Goal: Task Accomplishment & Management: Complete application form

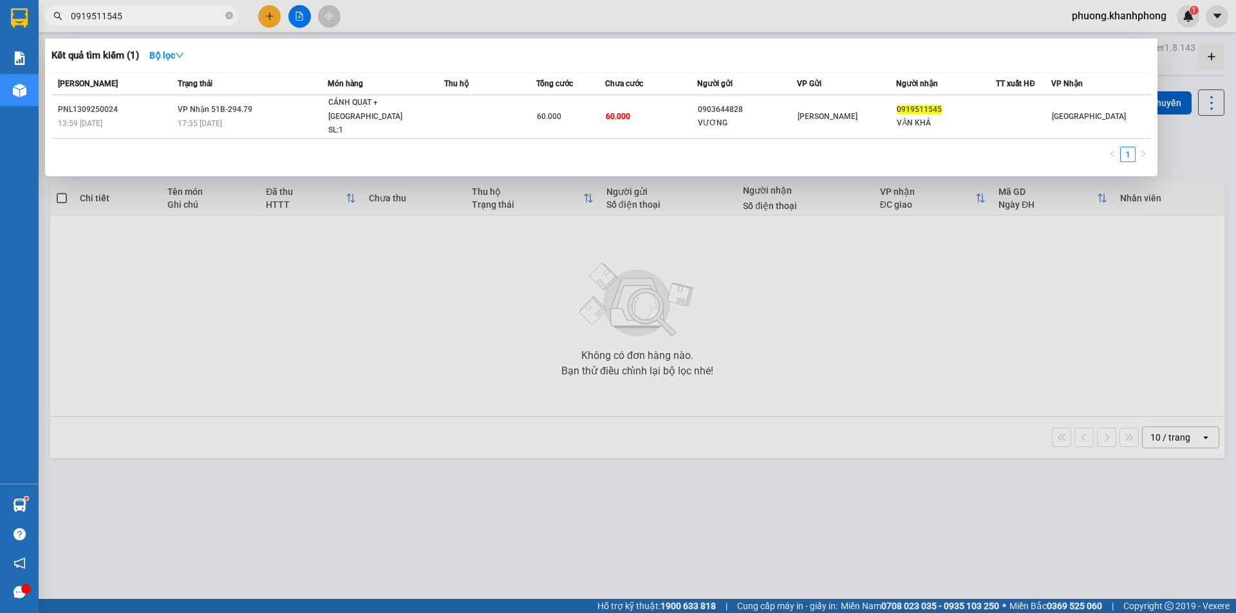
type input "0919511545"
click at [229, 17] on icon "close-circle" at bounding box center [229, 16] width 8 height 8
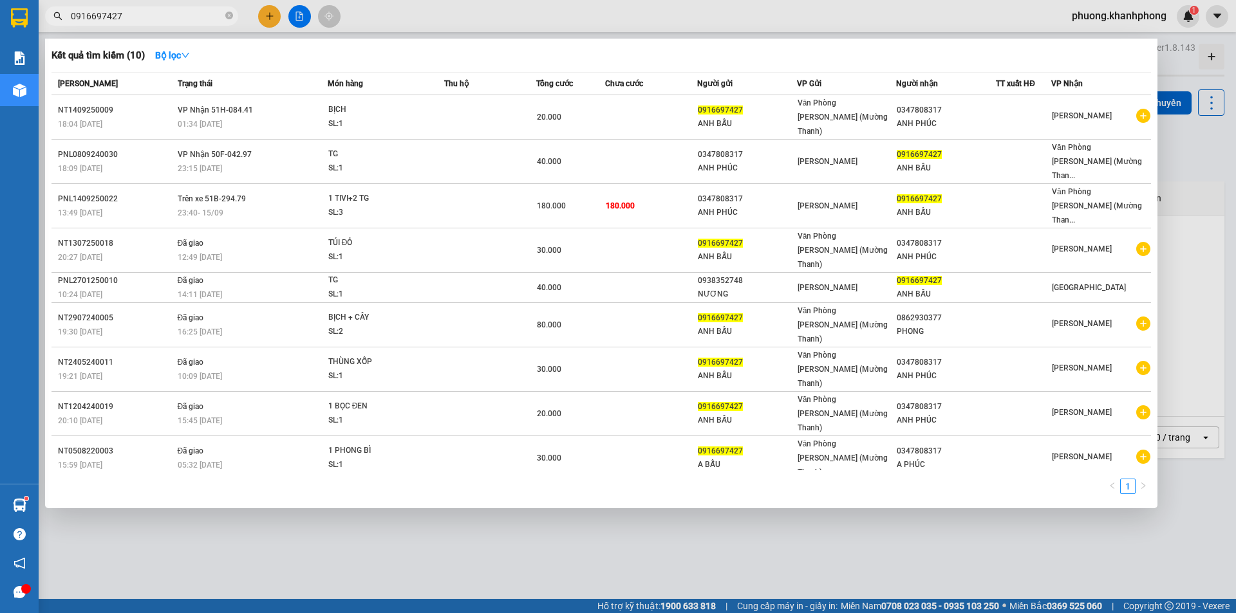
type input "0916697427"
click at [267, 17] on div at bounding box center [618, 306] width 1236 height 613
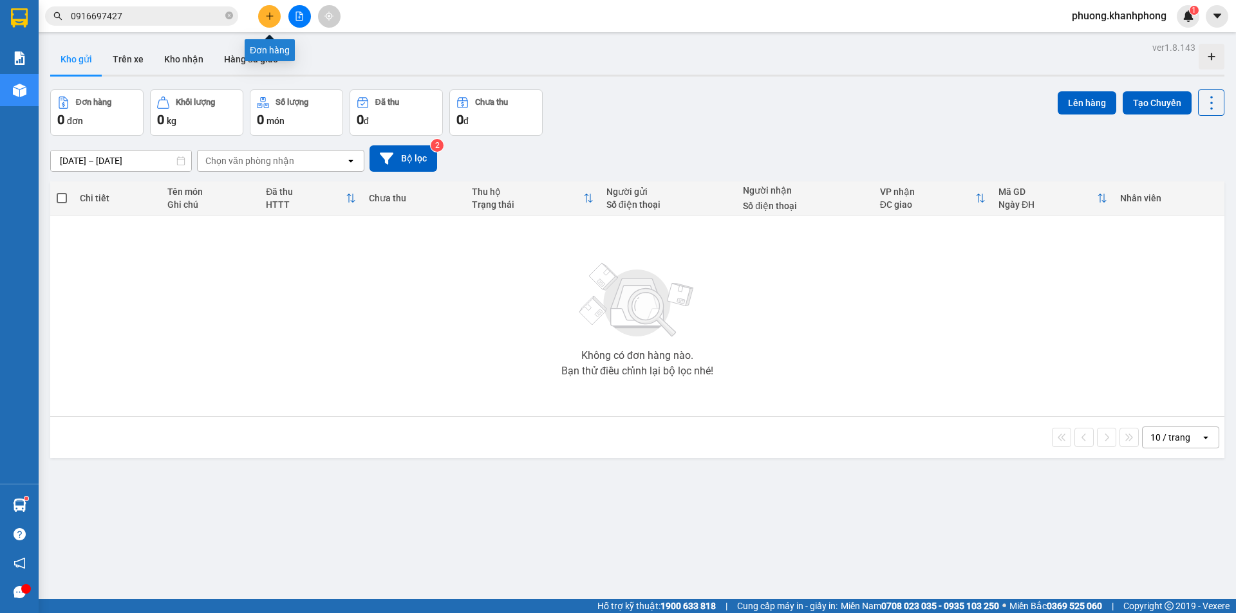
click at [272, 13] on icon "plus" at bounding box center [269, 16] width 9 height 9
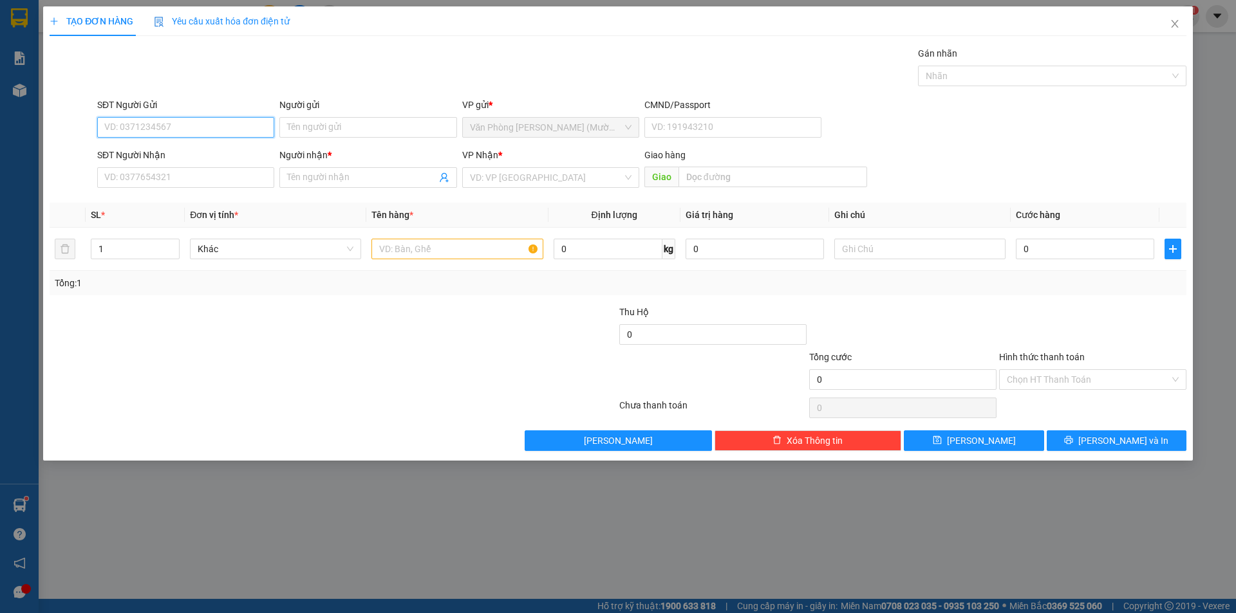
click at [159, 130] on input "SĐT Người Gửi" at bounding box center [185, 127] width 177 height 21
type input "0939613792"
click at [176, 156] on div "0939613792 - VI" at bounding box center [186, 153] width 162 height 14
type input "VI"
type input "0939613792"
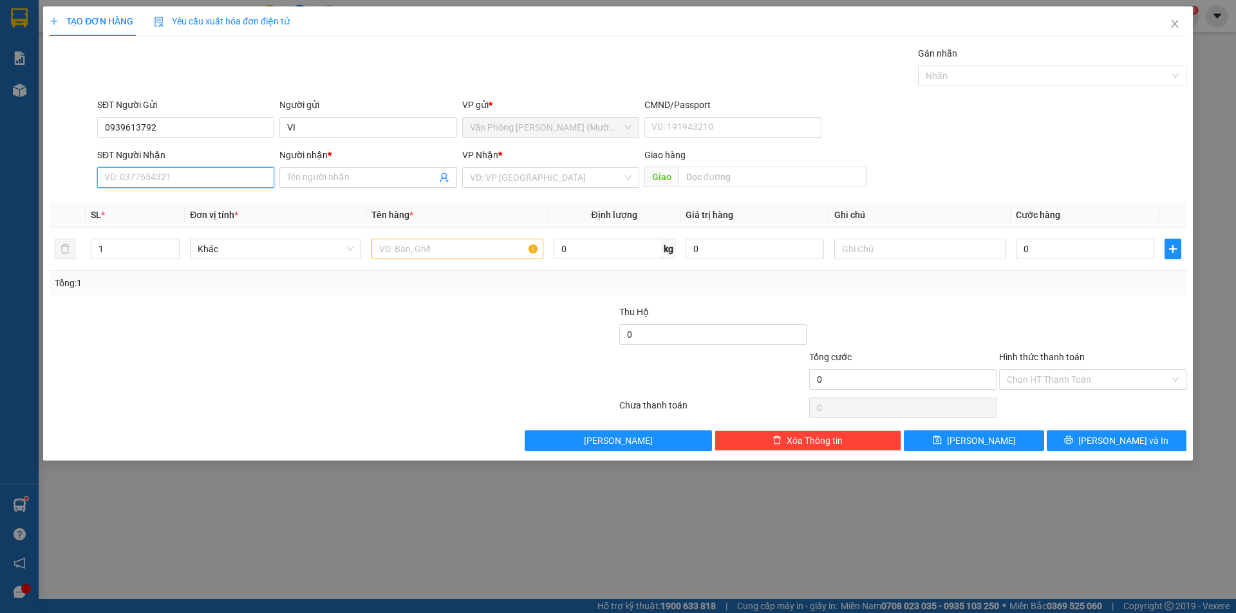
click at [182, 177] on input "SĐT Người Nhận" at bounding box center [185, 177] width 177 height 21
click at [177, 178] on input "SĐT Người Nhận" at bounding box center [185, 177] width 177 height 21
type input "0918552166"
click at [323, 175] on input "Người nhận *" at bounding box center [361, 178] width 149 height 14
type input "cường"
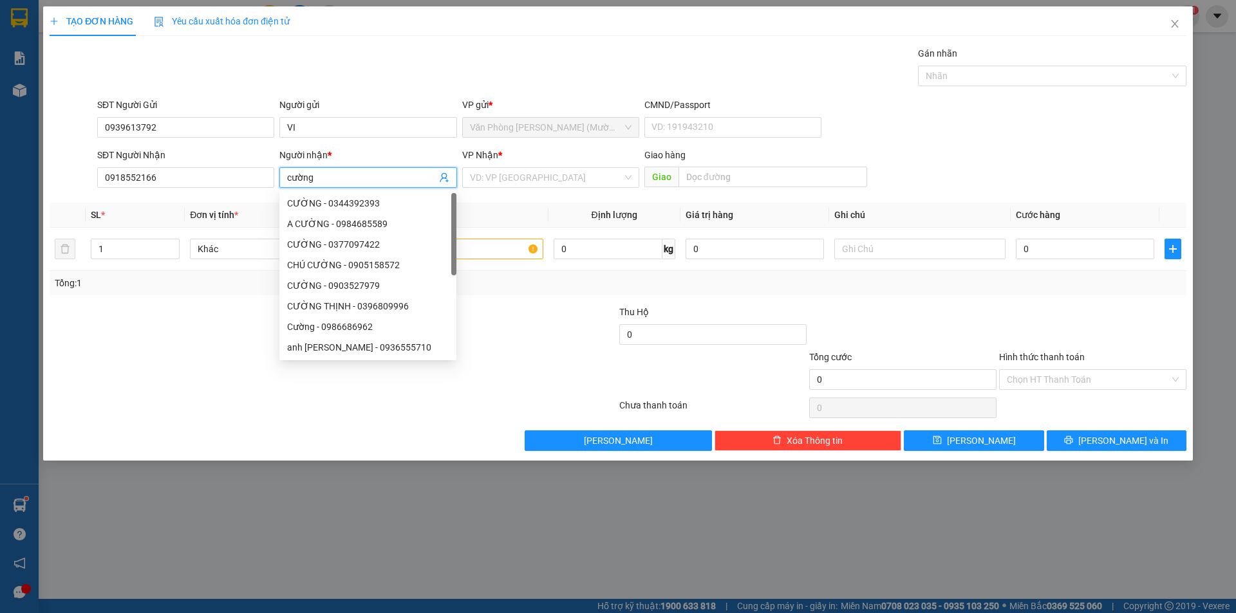
click at [333, 183] on input "cường" at bounding box center [361, 178] width 149 height 14
type input "CƯỜNG"
click at [522, 207] on th "Tên hàng *" at bounding box center [457, 215] width 182 height 25
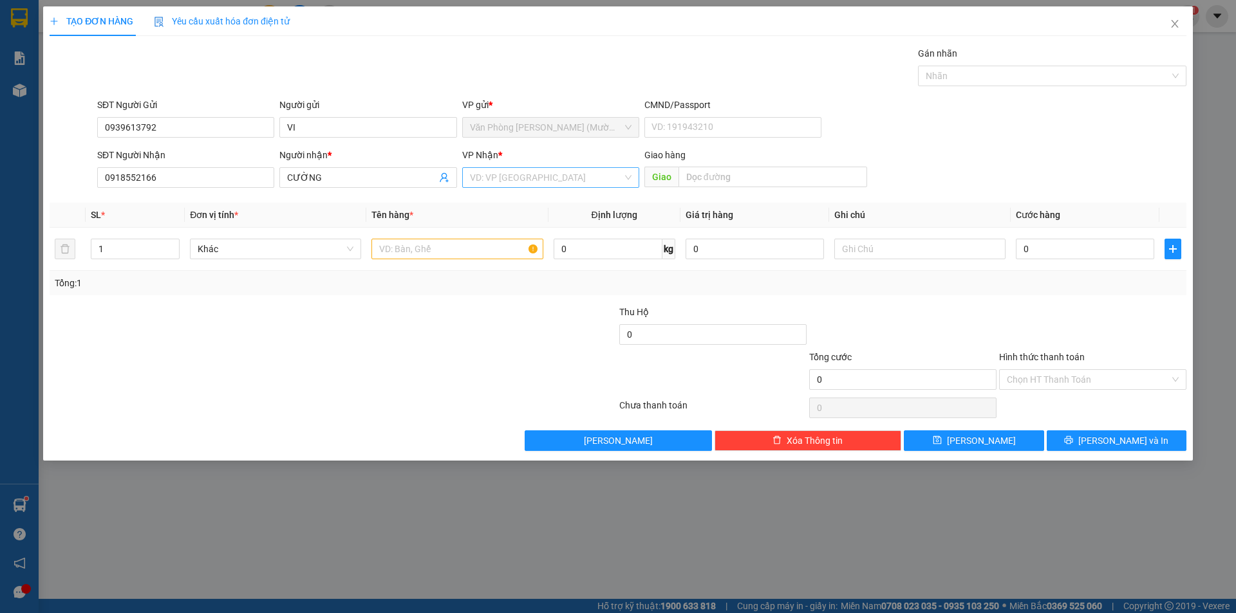
click at [520, 180] on input "search" at bounding box center [546, 177] width 153 height 19
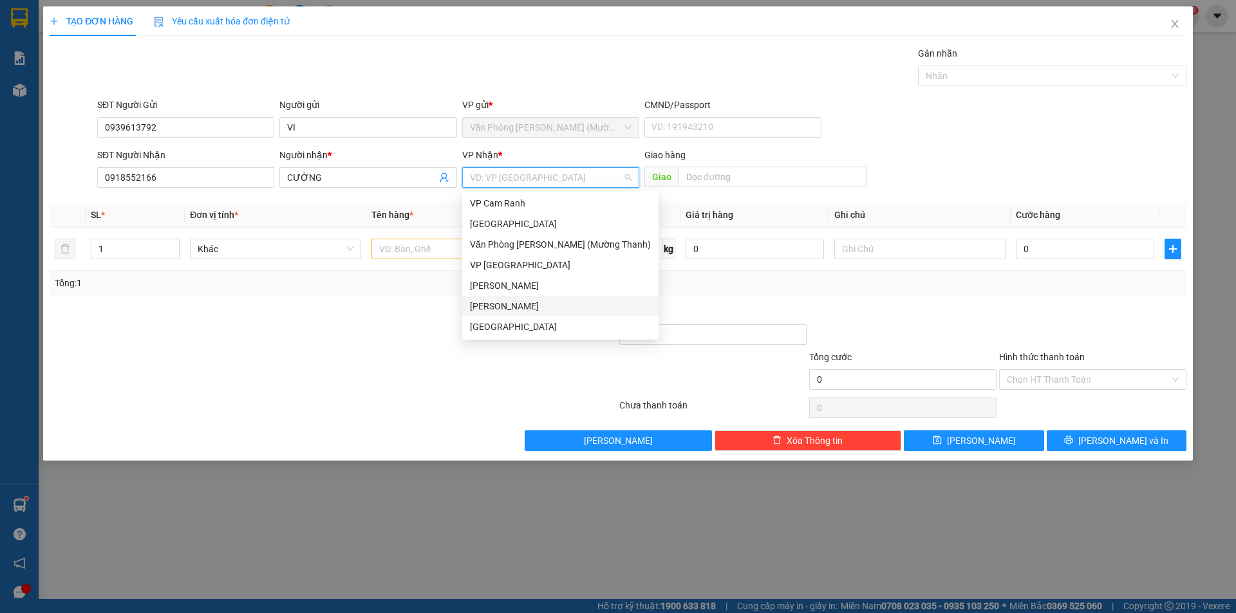
click at [509, 305] on div "[PERSON_NAME]" at bounding box center [560, 306] width 181 height 14
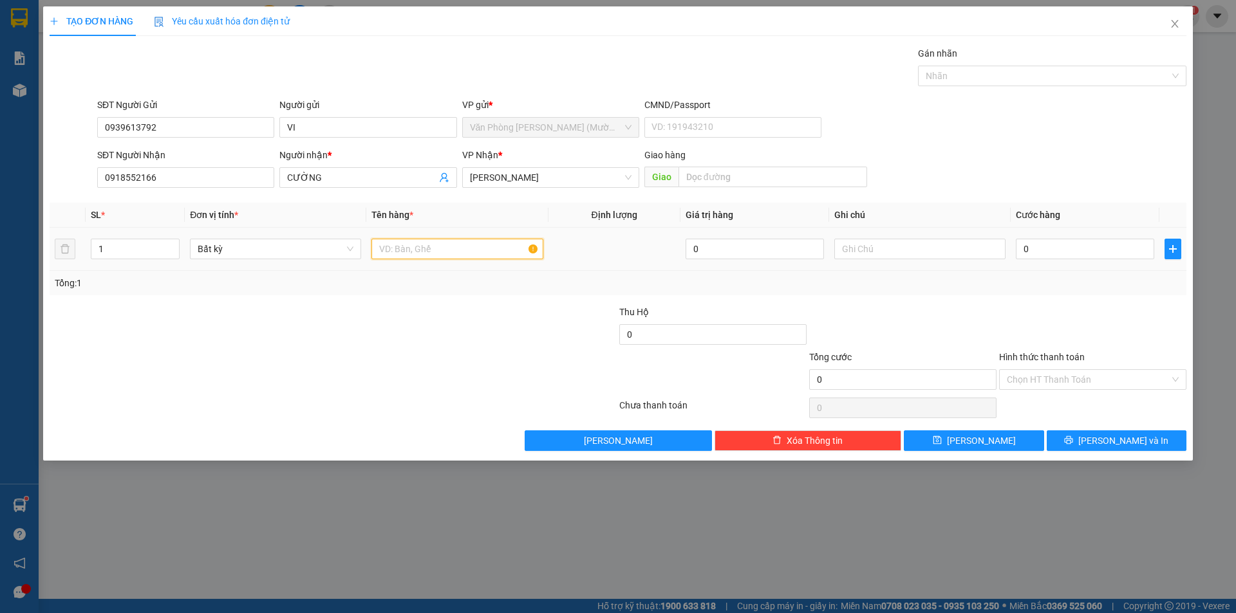
click at [422, 248] on input "text" at bounding box center [456, 249] width 171 height 21
type input "THÙNG XỐP"
click at [421, 326] on div at bounding box center [238, 327] width 380 height 45
click at [423, 321] on div at bounding box center [238, 327] width 380 height 45
click at [1063, 244] on input "0" at bounding box center [1085, 249] width 138 height 21
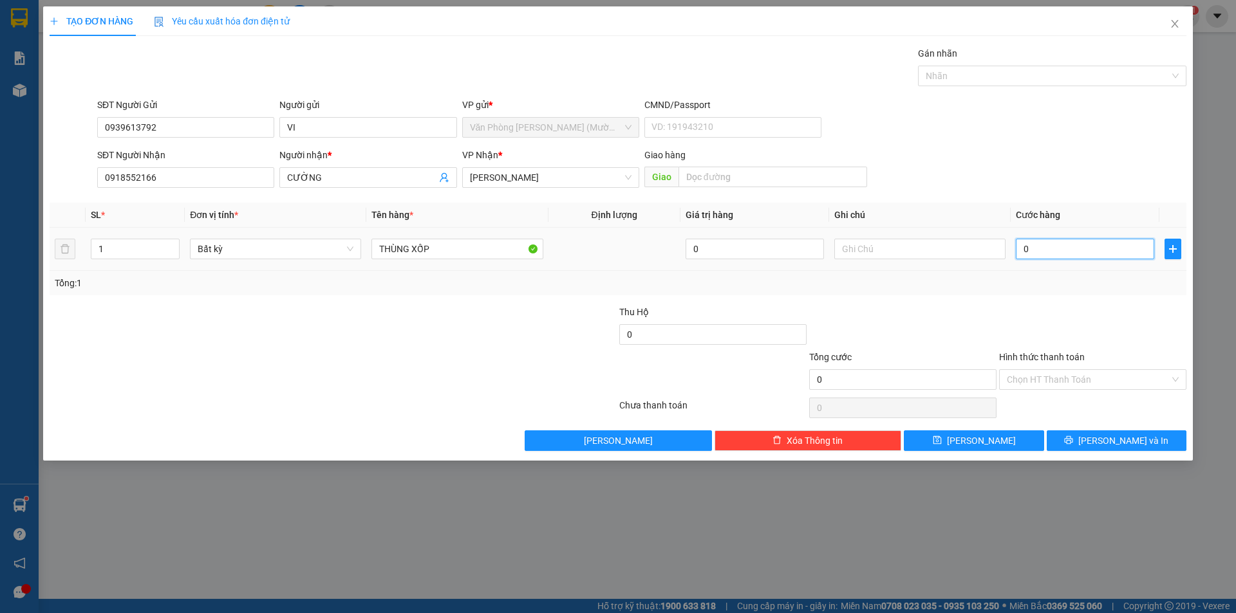
type input "5"
type input "50"
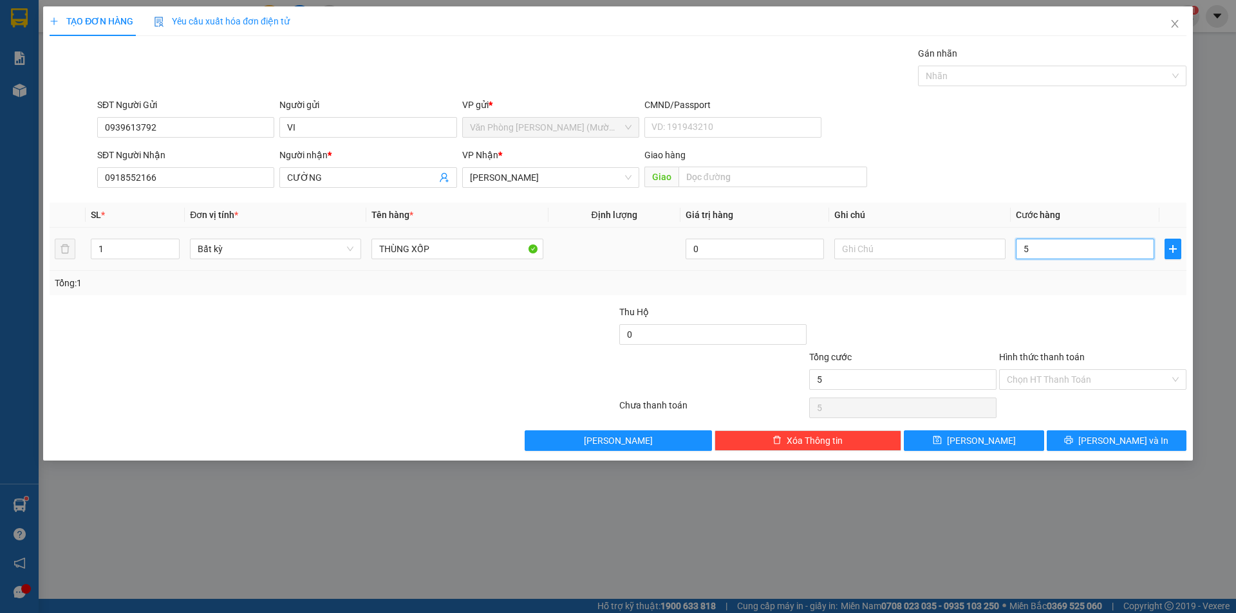
type input "50"
type input "50.000"
click at [1101, 310] on div at bounding box center [1093, 327] width 190 height 45
click at [1049, 375] on input "Hình thức thanh toán" at bounding box center [1088, 379] width 163 height 19
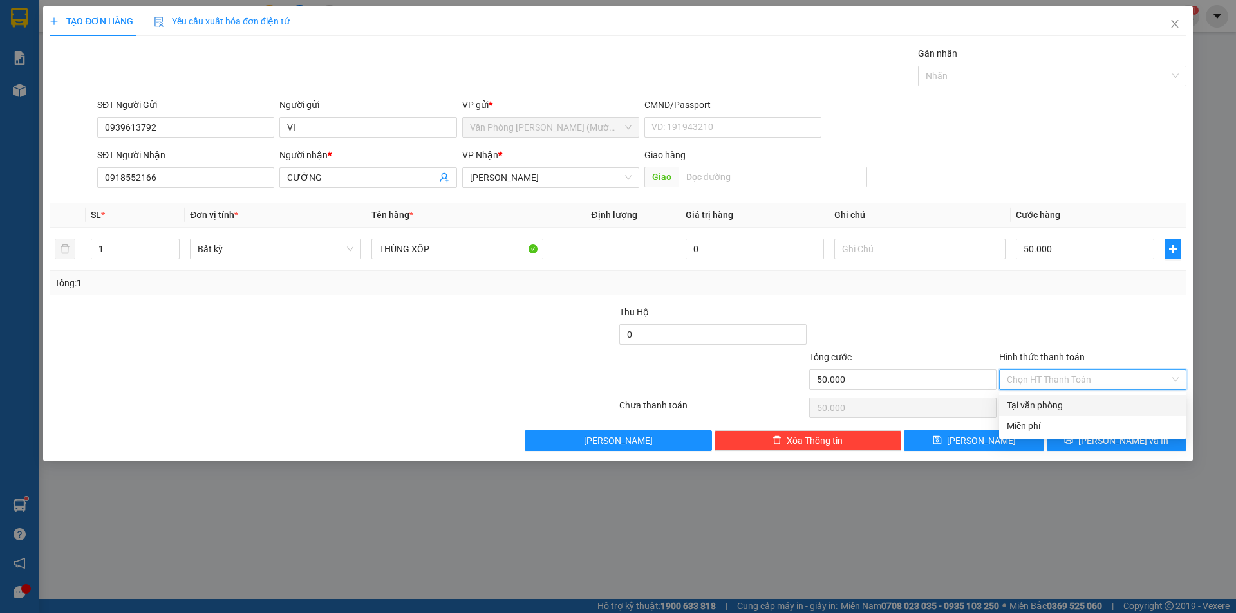
click at [1034, 406] on div "Tại văn phòng" at bounding box center [1093, 405] width 172 height 14
type input "0"
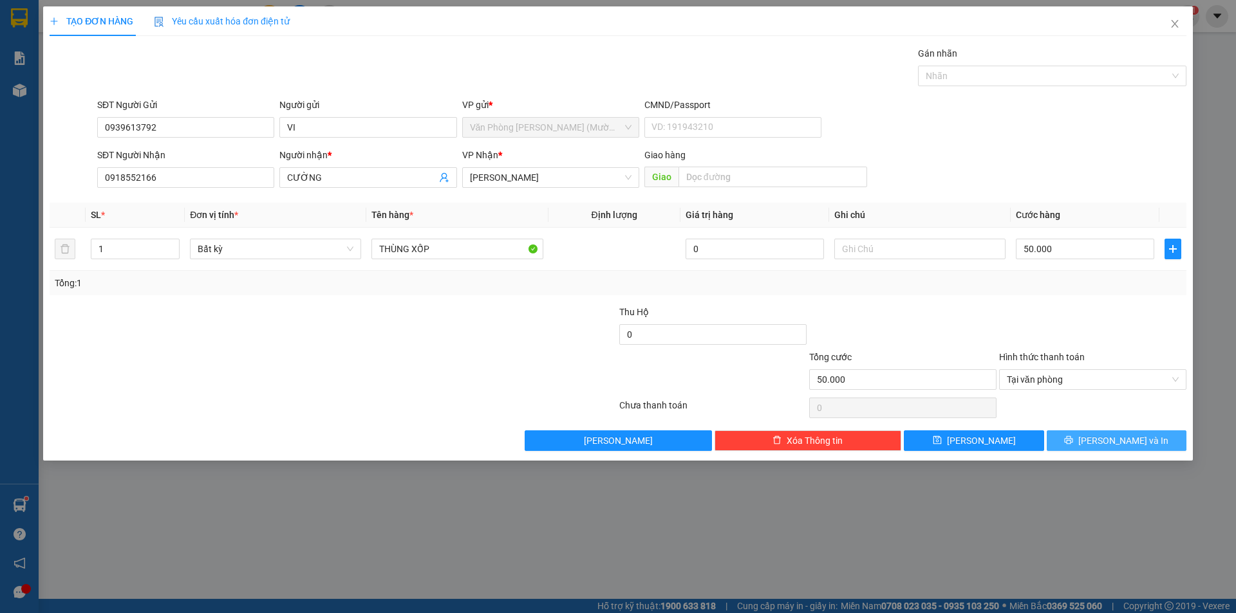
click at [1101, 444] on button "[PERSON_NAME] và In" at bounding box center [1117, 441] width 140 height 21
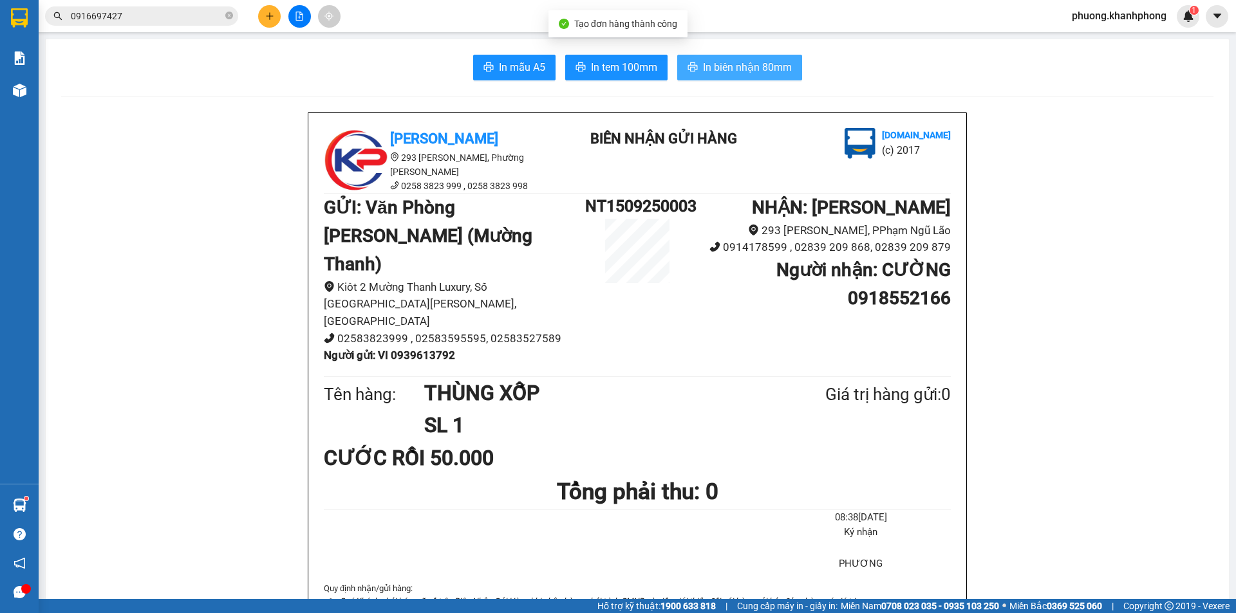
click at [745, 74] on span "In biên nhận 80mm" at bounding box center [747, 67] width 89 height 16
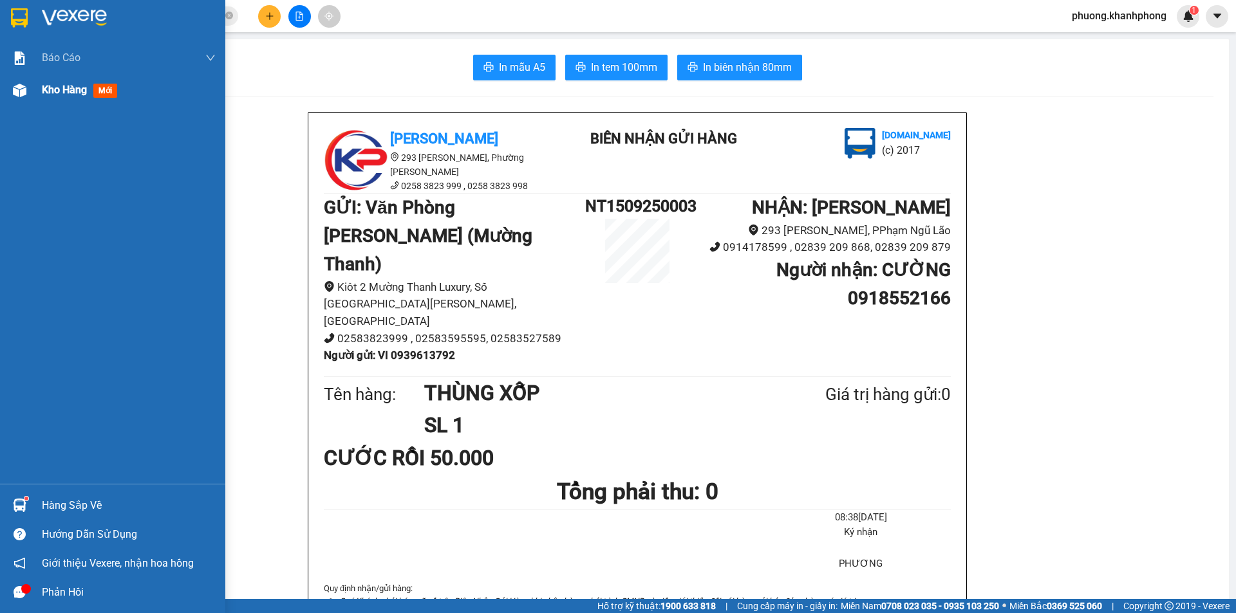
click at [17, 94] on img at bounding box center [20, 91] width 14 height 14
